Goal: Task Accomplishment & Management: Complete application form

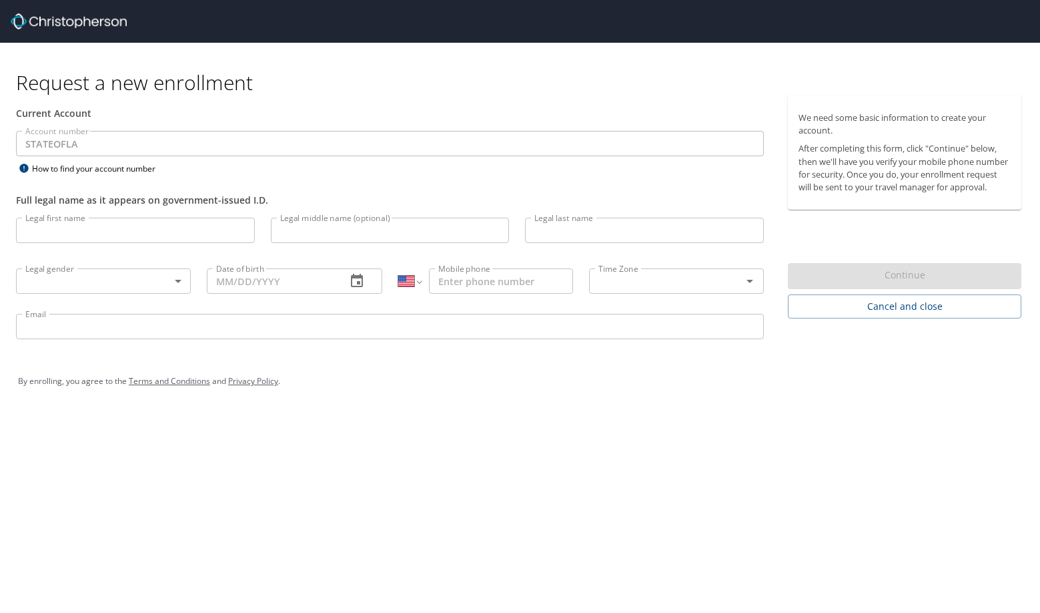
select select "US"
click at [397, 379] on div "By enrolling, you agree to the Terms and Conditions and Privacy Policy ." at bounding box center [520, 380] width 1004 height 33
click at [81, 232] on input "Legal first name" at bounding box center [135, 230] width 239 height 25
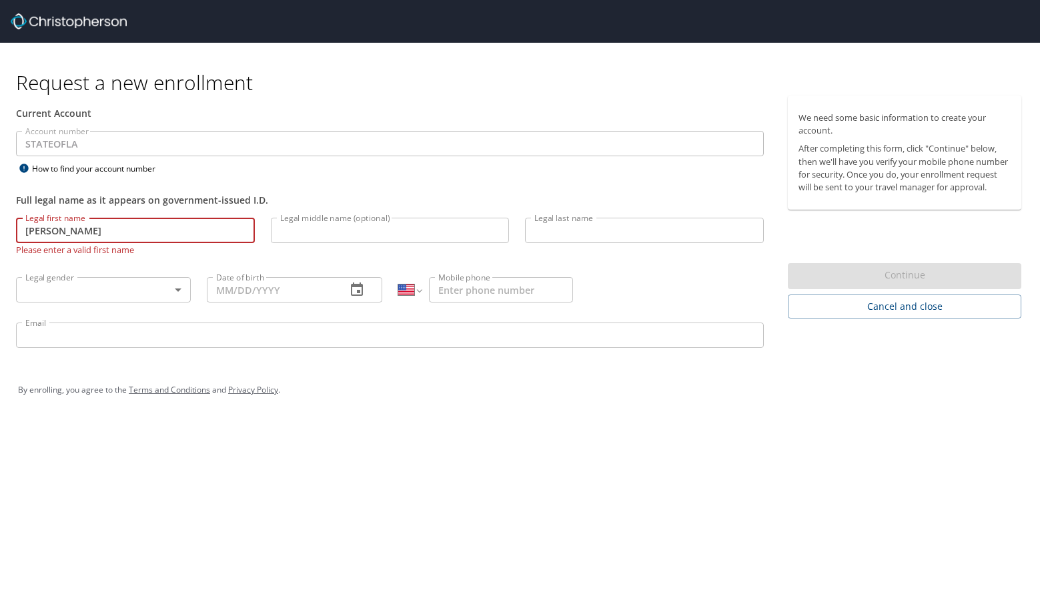
type input "[PERSON_NAME]"
click at [595, 230] on input "Legal last name" at bounding box center [644, 230] width 239 height 25
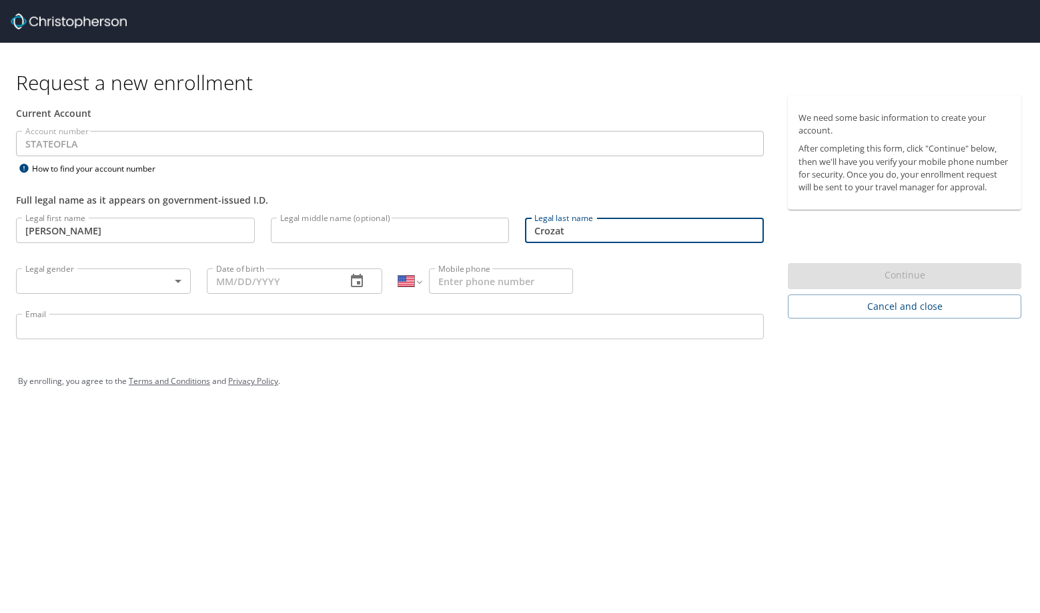
type input "Crozat"
click at [143, 278] on body "Request a new enrollment Current Account Account number STATEOFLA Account numbe…" at bounding box center [520, 306] width 1040 height 613
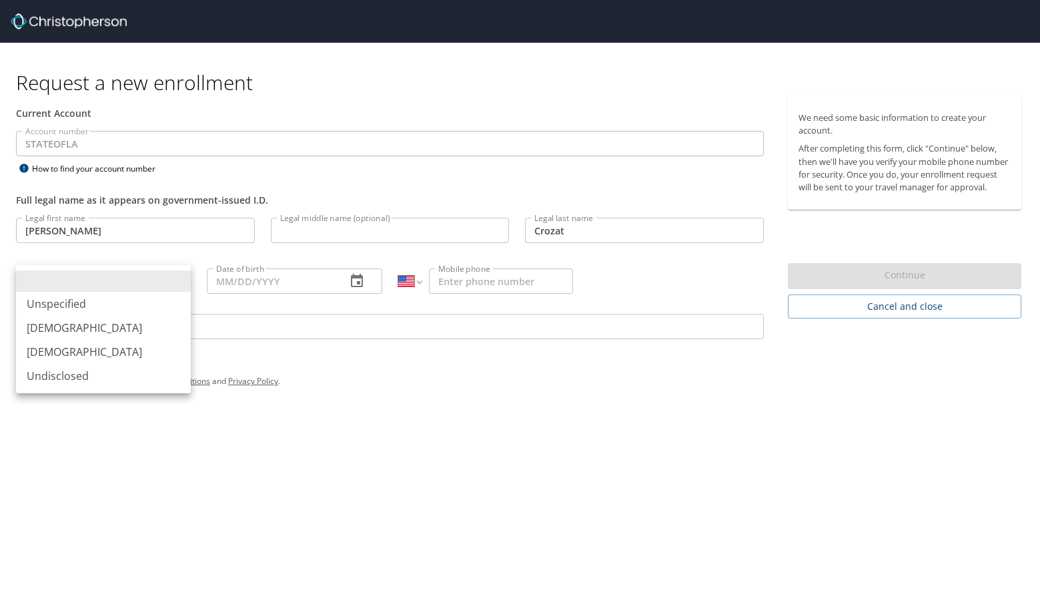
click at [82, 356] on li "[DEMOGRAPHIC_DATA]" at bounding box center [103, 352] width 175 height 24
type input "[DEMOGRAPHIC_DATA]"
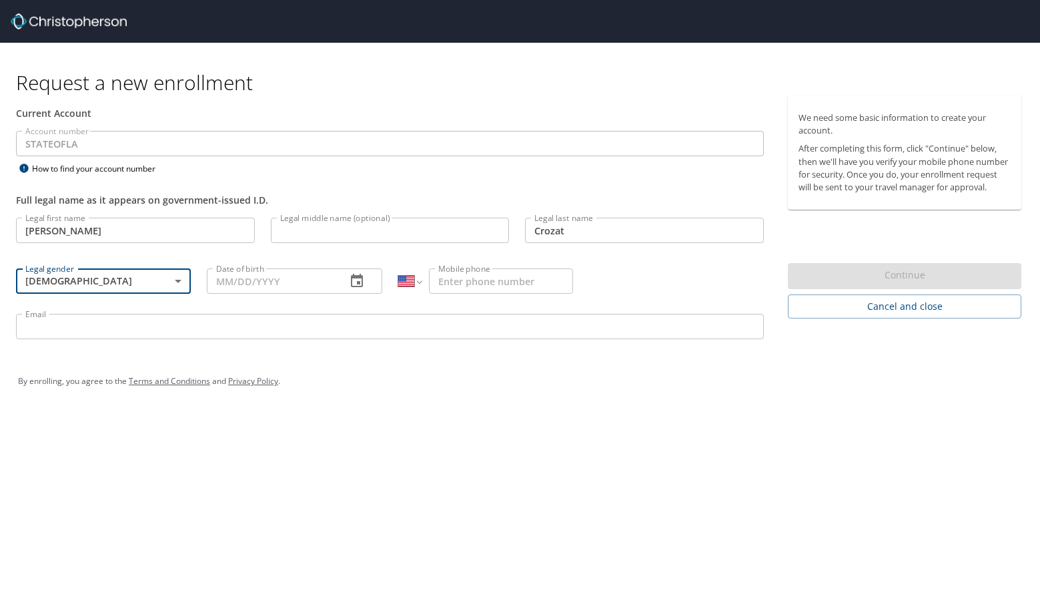
click at [228, 282] on input "Date of birth" at bounding box center [271, 280] width 128 height 25
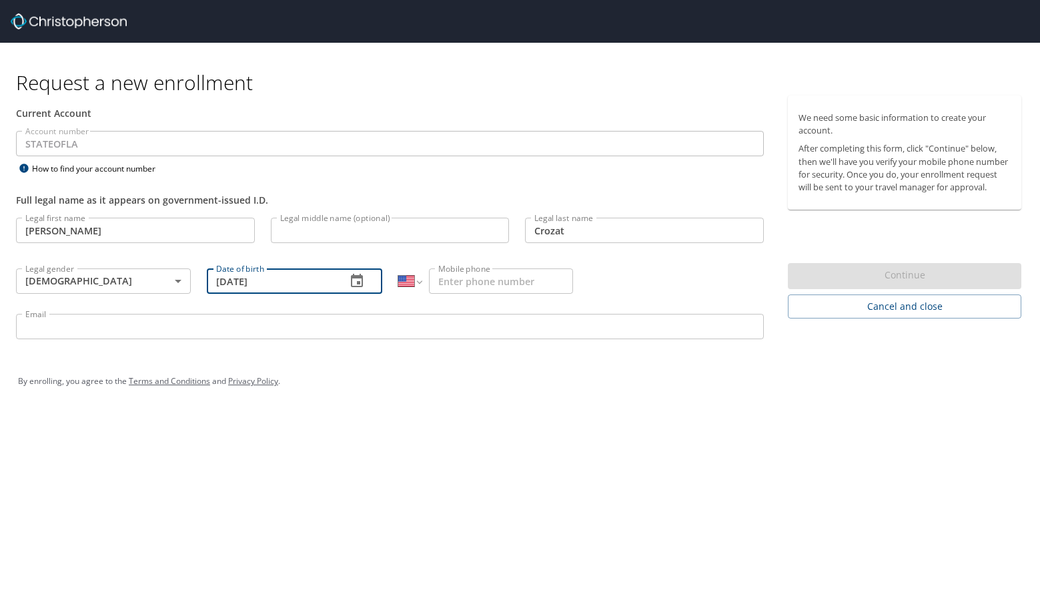
type input "[DATE]"
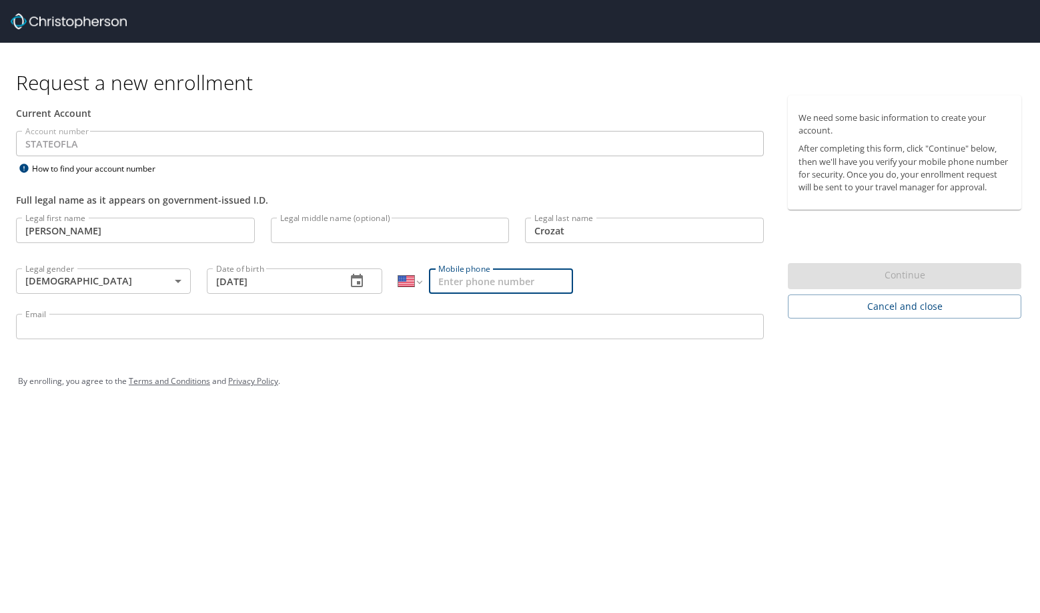
click at [459, 284] on input "Mobile phone" at bounding box center [501, 280] width 144 height 25
type input "[PHONE_NUMBER]"
click at [384, 337] on input "Email" at bounding box center [390, 326] width 748 height 25
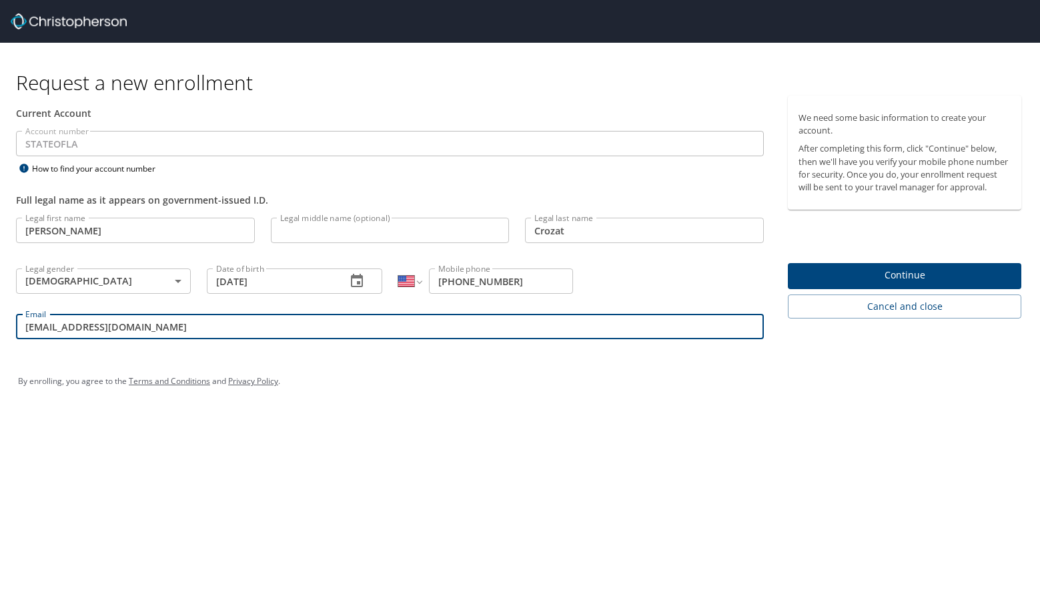
type input "[EMAIL_ADDRESS][DOMAIN_NAME]"
click at [32, 227] on input "[PERSON_NAME]" at bounding box center [135, 230] width 239 height 25
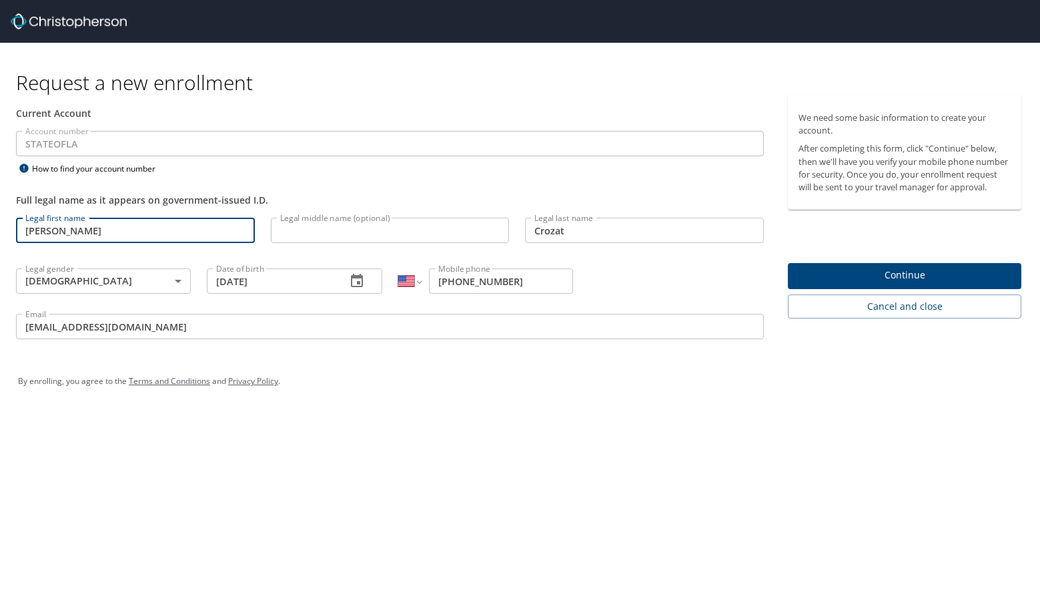
type input "[PERSON_NAME]"
click at [910, 280] on span "Continue" at bounding box center [905, 275] width 212 height 17
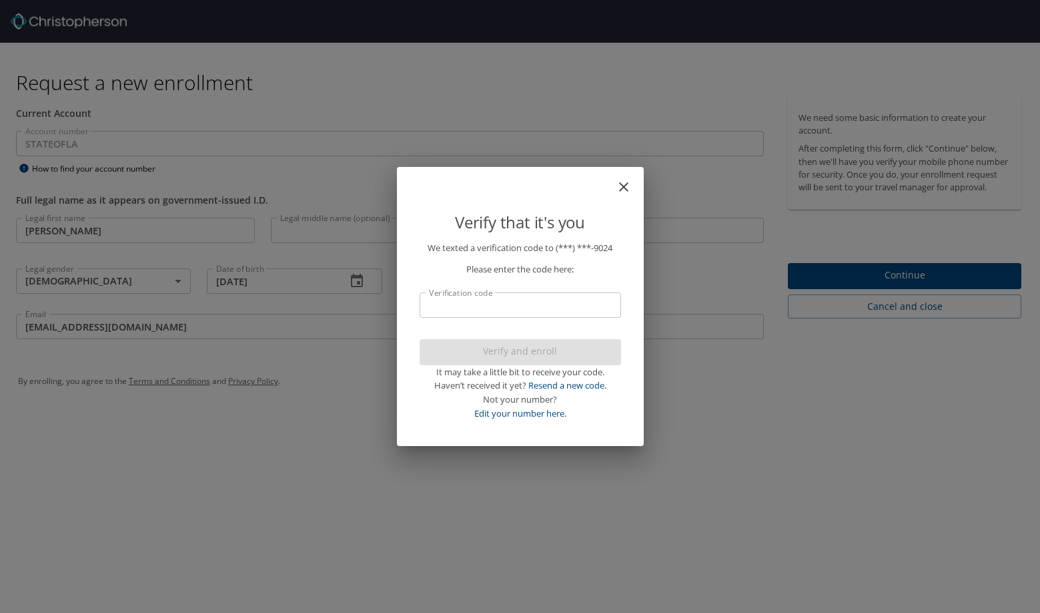
click at [541, 304] on input "Verification code" at bounding box center [521, 304] width 202 height 25
type input "698"
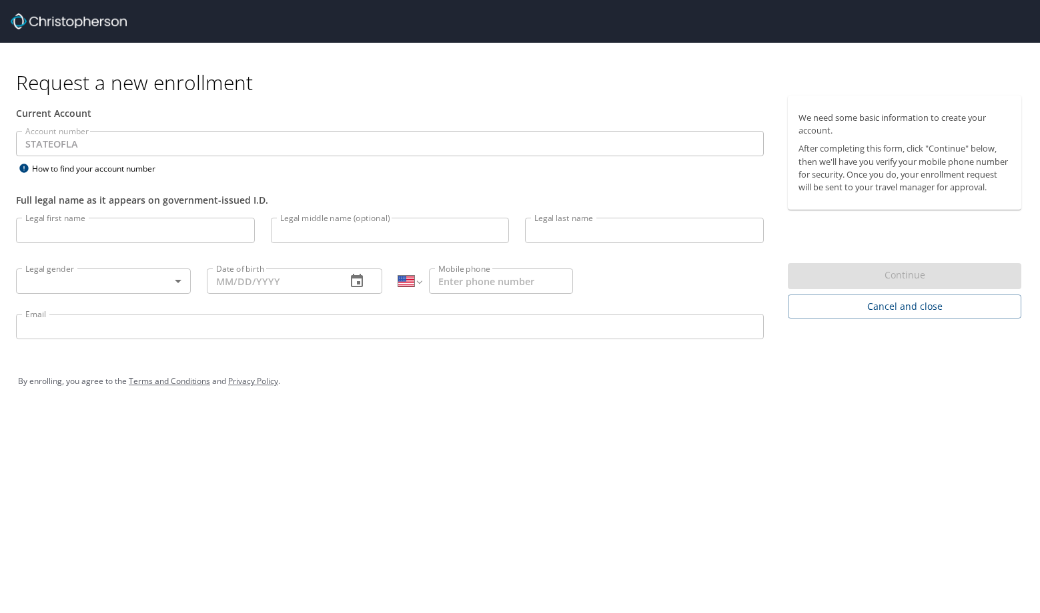
select select "US"
